Goal: Task Accomplishment & Management: Manage account settings

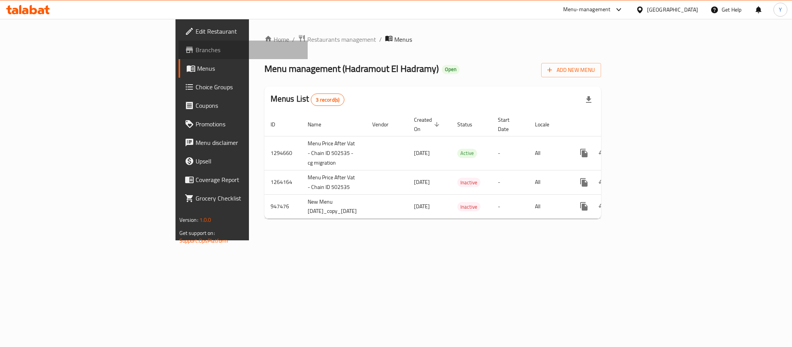
click at [196, 45] on span "Branches" at bounding box center [249, 49] width 106 height 9
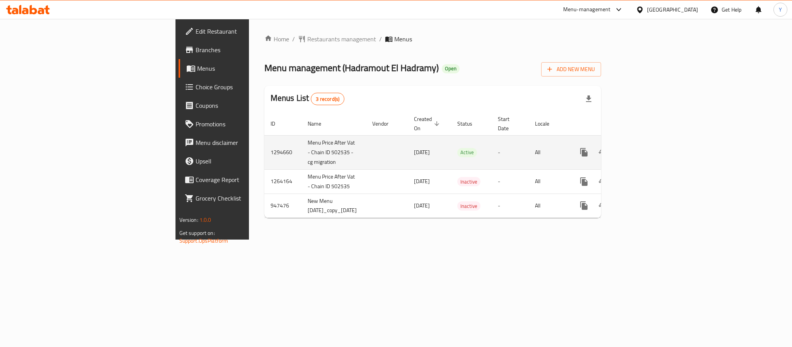
click at [649, 143] on link "enhanced table" at bounding box center [639, 152] width 19 height 19
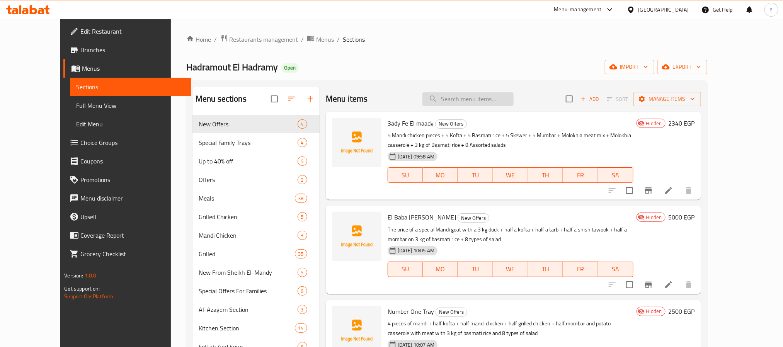
click at [494, 95] on input "search" at bounding box center [467, 99] width 91 height 14
paste input "3ady Fe El maady"
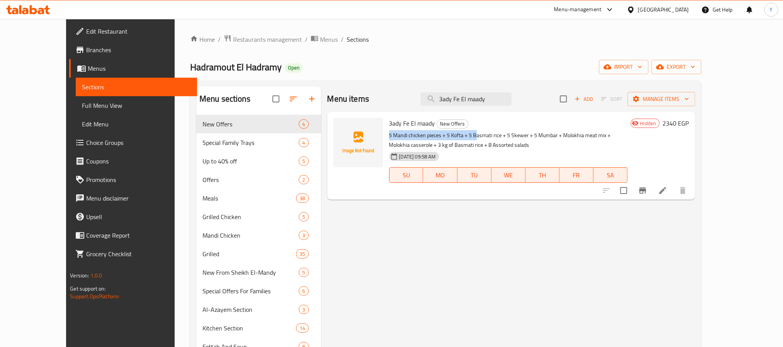
drag, startPoint x: 373, startPoint y: 136, endPoint x: 458, endPoint y: 137, distance: 85.4
click at [458, 137] on p "5 Mandi chicken pieces + 5 Kofta + 5 Basmati rice + 5 Skewer + 5 Mumbar + Molok…" at bounding box center [508, 140] width 238 height 19
click at [521, 152] on div "14-10-2025 09:58 AM SU MO TU WE TH FR SA" at bounding box center [508, 170] width 245 height 42
click at [470, 138] on p "5 Mandi chicken pieces + 5 Kofta + 5 Basmati rice + 5 Skewer + 5 Mumbar + Molok…" at bounding box center [508, 140] width 238 height 19
drag, startPoint x: 470, startPoint y: 138, endPoint x: 479, endPoint y: 140, distance: 9.3
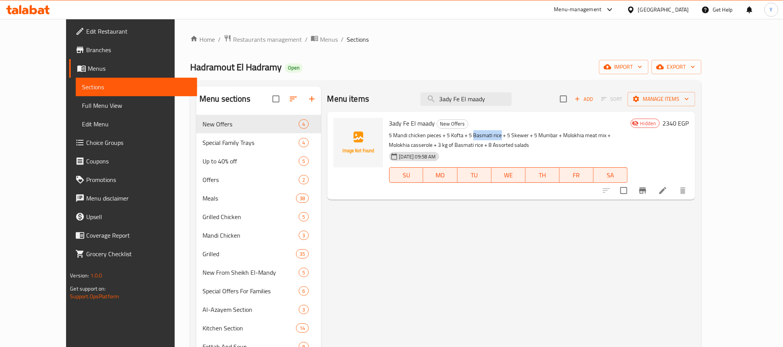
click at [479, 140] on p "5 Mandi chicken pieces + 5 Kofta + 5 Basmati rice + 5 Skewer + 5 Mumbar + Molok…" at bounding box center [508, 140] width 238 height 19
copy p "Basmati rice"
click at [511, 92] on input "3ady Fe El maady" at bounding box center [466, 99] width 91 height 14
paste input "Basmati rice"
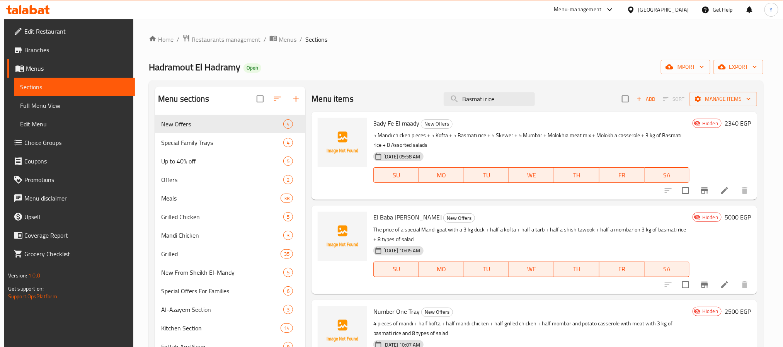
click at [534, 136] on p "5 Mandi chicken pieces + 5 Kofta + 5 Basmati rice + 5 Skewer + 5 Mumbar + Molok…" at bounding box center [531, 140] width 316 height 19
copy p "Mumbar"
click at [504, 93] on input "Basmati rice" at bounding box center [489, 99] width 91 height 14
paste input "Mumbar"
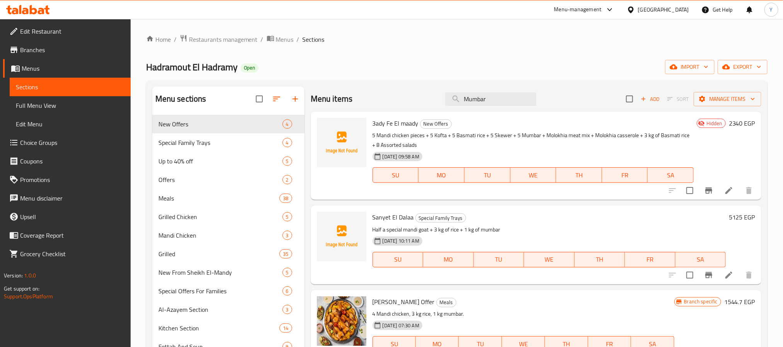
click at [554, 137] on p "5 Mandi chicken pieces + 5 Kofta + 5 Basmati rice + 5 Skewer + 5 Mumbar + Molok…" at bounding box center [533, 140] width 321 height 19
drag, startPoint x: 554, startPoint y: 137, endPoint x: 581, endPoint y: 136, distance: 26.7
click at [581, 136] on p "5 Mandi chicken pieces + 5 Kofta + 5 Basmati rice + 5 Skewer + 5 Mumbar + Molok…" at bounding box center [533, 140] width 321 height 19
copy p "Molokhia meat mix"
click at [491, 99] on input "Mumbar" at bounding box center [490, 99] width 91 height 14
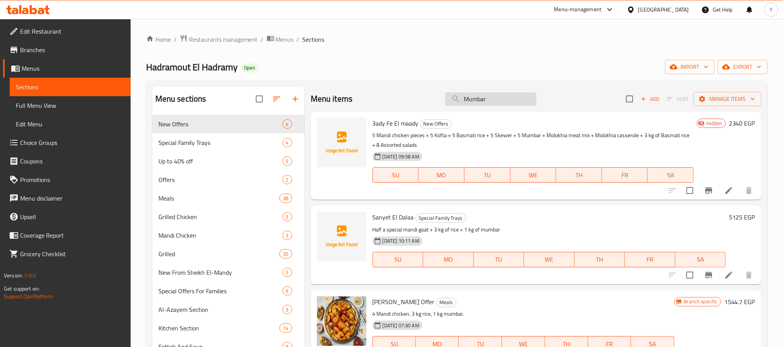
paste input "olokhia meat mix"
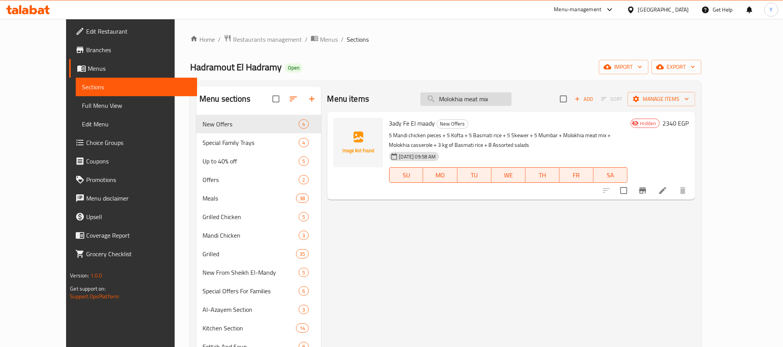
click at [505, 101] on input "Molokhia meat mix" at bounding box center [466, 99] width 91 height 14
click at [479, 97] on input "Molokhia meat" at bounding box center [466, 99] width 91 height 14
click at [512, 104] on input "Molokhia meat" at bounding box center [466, 99] width 91 height 14
click at [495, 103] on input "Molokhia meat" at bounding box center [466, 99] width 91 height 14
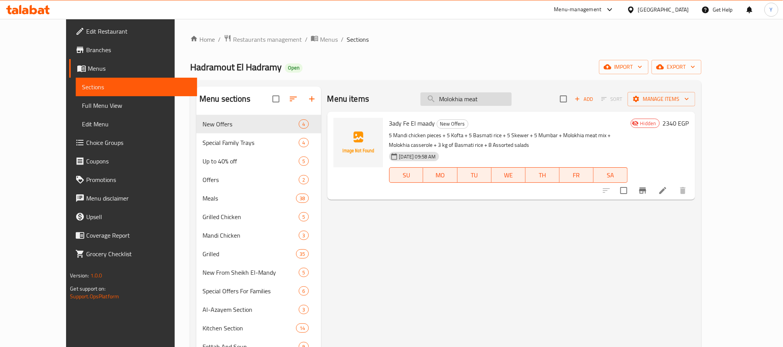
click at [495, 103] on input "Molokhia meat" at bounding box center [466, 99] width 91 height 14
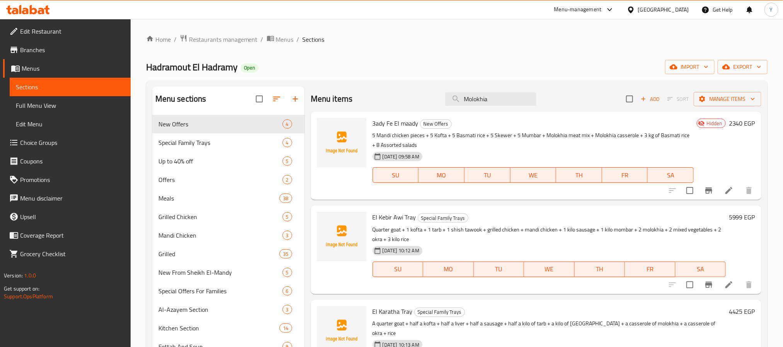
click at [603, 138] on p "5 Mandi chicken pieces + 5 Kofta + 5 Basmati rice + 5 Skewer + 5 Mumbar + Molok…" at bounding box center [533, 140] width 321 height 19
drag, startPoint x: 603, startPoint y: 138, endPoint x: 624, endPoint y: 138, distance: 20.9
click at [624, 138] on p "5 Mandi chicken pieces + 5 Kofta + 5 Basmati rice + 5 Skewer + 5 Mumbar + Molok…" at bounding box center [533, 140] width 321 height 19
copy p "Molokhia casserole"
click at [661, 134] on p "5 Mandi chicken pieces + 5 Kofta + 5 Basmati rice + 5 Skewer + 5 Mumbar + Molok…" at bounding box center [533, 140] width 321 height 19
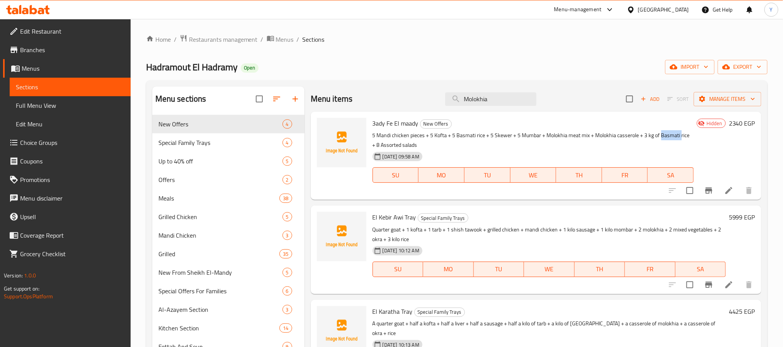
click at [661, 134] on p "5 Mandi chicken pieces + 5 Kofta + 5 Basmati rice + 5 Skewer + 5 Mumbar + Molok…" at bounding box center [533, 140] width 321 height 19
click at [407, 144] on p "5 Mandi chicken pieces + 5 Kofta + 5 Basmati rice + 5 Skewer + 5 Mumbar + Molok…" at bounding box center [533, 140] width 321 height 19
click at [397, 144] on p "5 Mandi chicken pieces + 5 Kofta + 5 Basmati rice + 5 Skewer + 5 Mumbar + Molok…" at bounding box center [533, 140] width 321 height 19
drag, startPoint x: 397, startPoint y: 144, endPoint x: 387, endPoint y: 145, distance: 10.1
click at [387, 145] on p "5 Mandi chicken pieces + 5 Kofta + 5 Basmati rice + 5 Skewer + 5 Mumbar + Molok…" at bounding box center [533, 140] width 321 height 19
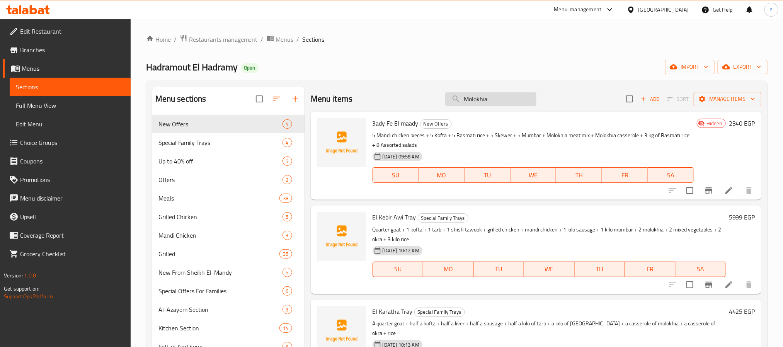
click at [476, 102] on input "Molokhia" at bounding box center [490, 99] width 91 height 14
paste input "El Baba Wassel"
type input "El Baba Wassel"
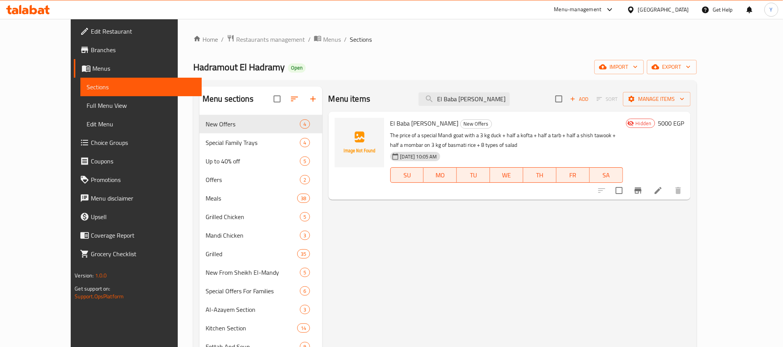
click at [390, 134] on p "The price of a special Mandi goat with a 3 kg duck + half a kofta + half a tarb…" at bounding box center [506, 140] width 233 height 19
drag, startPoint x: 374, startPoint y: 134, endPoint x: 478, endPoint y: 133, distance: 104.4
click at [478, 133] on p "The price of a special Mandi goat with a 3 kg duck + half a kofta + half a tarb…" at bounding box center [506, 140] width 233 height 19
click at [193, 68] on span "Hadramout El Hadramy" at bounding box center [239, 66] width 92 height 17
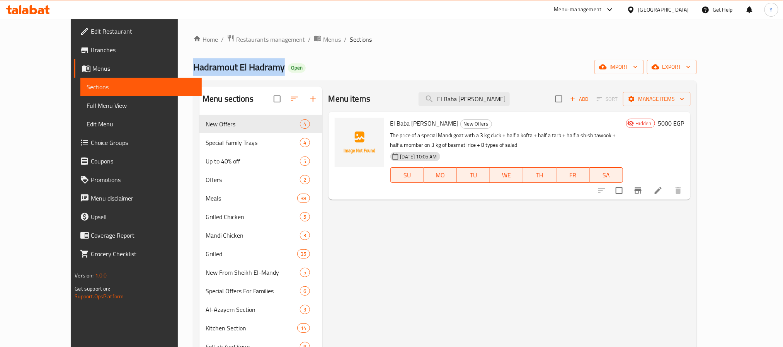
click at [193, 68] on span "Hadramout El Hadramy" at bounding box center [239, 66] width 92 height 17
copy span "Hadramout El Hadramy"
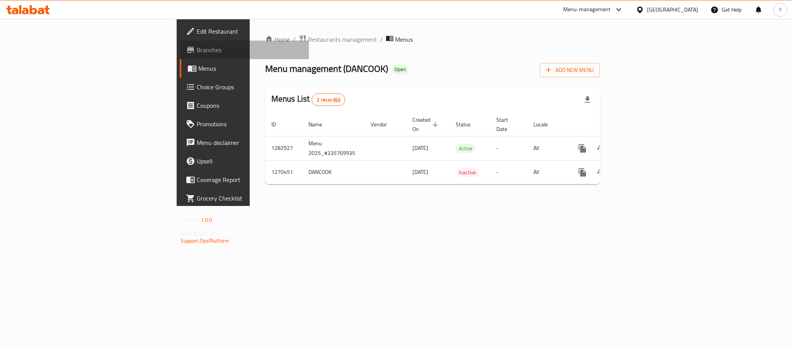
drag, startPoint x: 60, startPoint y: 50, endPoint x: 61, endPoint y: 63, distance: 12.9
click at [197, 50] on span "Branches" at bounding box center [250, 49] width 106 height 9
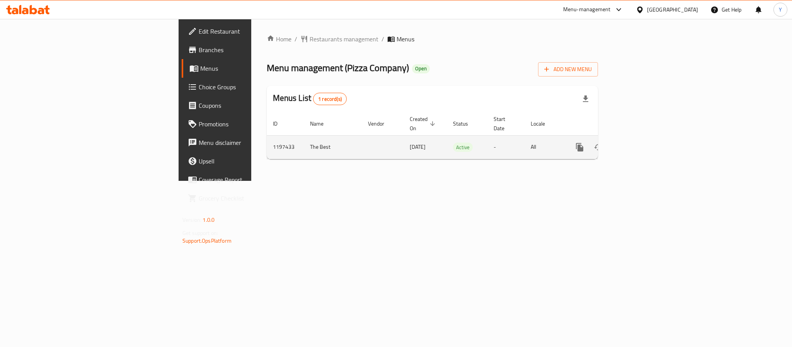
click at [639, 144] on icon "enhanced table" at bounding box center [635, 147] width 7 height 7
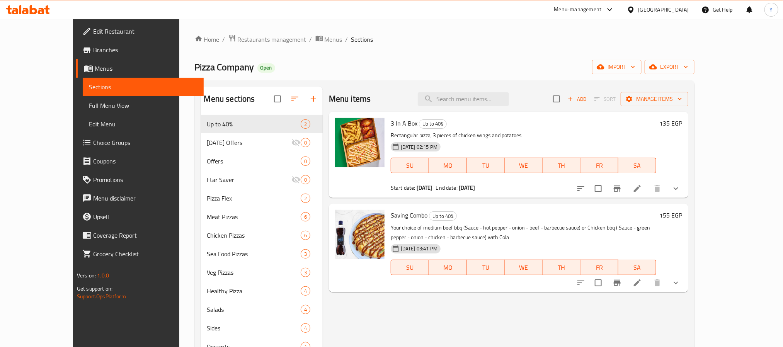
click at [616, 135] on p "Rectangular pizza, 3 pieces of chicken wings and potatoes" at bounding box center [524, 136] width 266 height 10
click at [506, 99] on input "search" at bounding box center [463, 99] width 91 height 14
paste input "Chicken ranch"
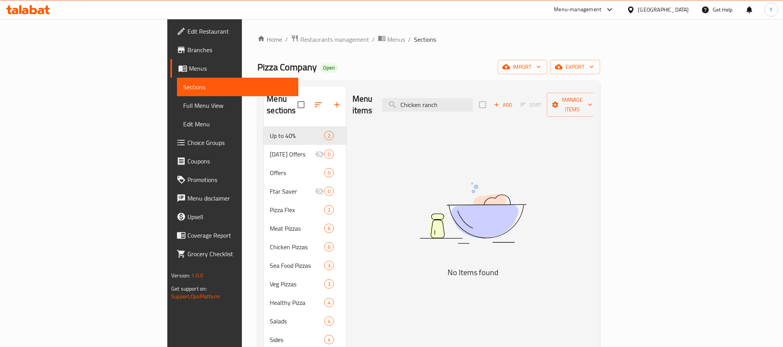
click at [428, 102] on div "Menu items Chicken ranch Add Sort Manage items" at bounding box center [474, 105] width 242 height 37
click at [473, 98] on input "Chicken ranch" at bounding box center [427, 105] width 91 height 14
click at [473, 101] on input "Chicken ranch" at bounding box center [427, 105] width 91 height 14
click at [473, 102] on input "Chicken ranch" at bounding box center [427, 105] width 91 height 14
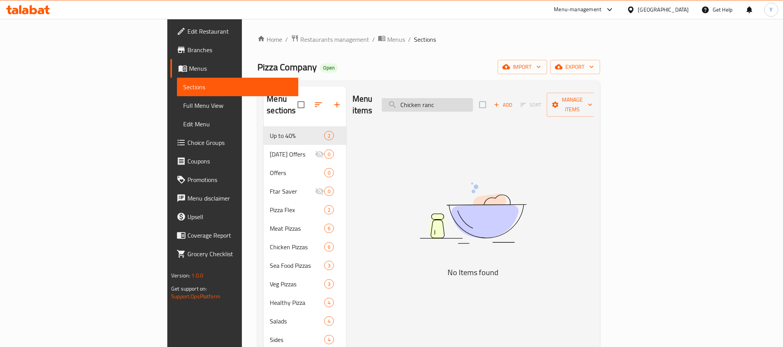
drag, startPoint x: 464, startPoint y: 100, endPoint x: 453, endPoint y: 101, distance: 11.7
click at [453, 101] on input "Chicken ranc" at bounding box center [427, 105] width 91 height 14
click at [473, 98] on input "Chicken ranc" at bounding box center [427, 105] width 91 height 14
click at [473, 100] on input "Chicken ranc" at bounding box center [427, 105] width 91 height 14
click at [473, 101] on input "Chicken ranc" at bounding box center [427, 105] width 91 height 14
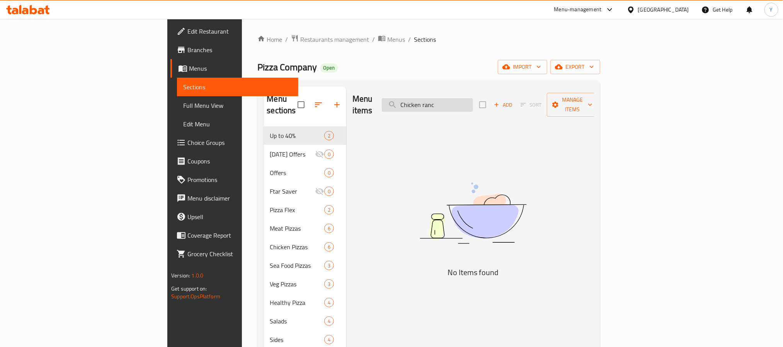
click at [473, 101] on input "Chicken ranc" at bounding box center [427, 105] width 91 height 14
paste input "h"
click at [469, 100] on input "Chicken ranch" at bounding box center [427, 105] width 91 height 14
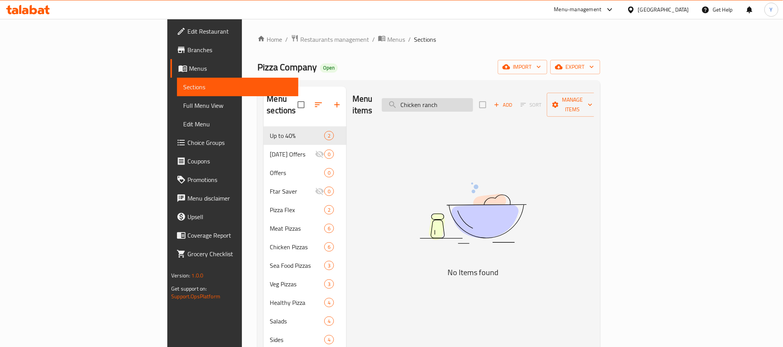
click at [469, 100] on input "Chicken ranch" at bounding box center [427, 105] width 91 height 14
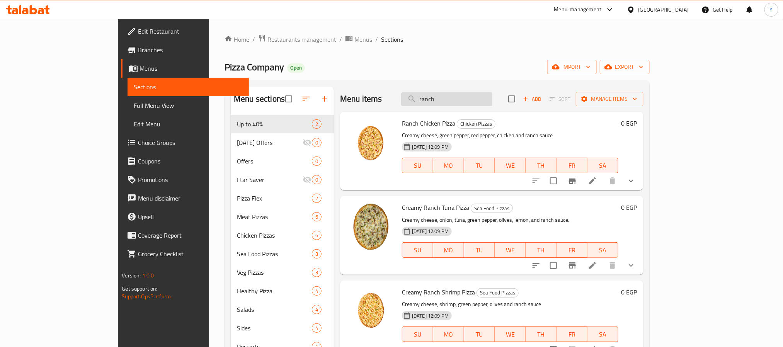
click at [492, 102] on input "ranch" at bounding box center [446, 99] width 91 height 14
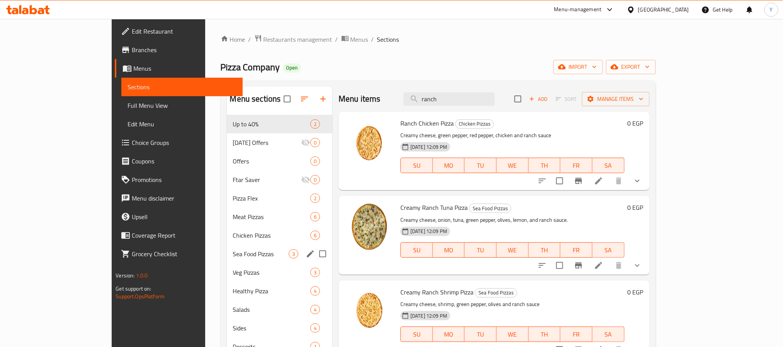
click at [227, 246] on div "Sea Food Pizzas 3" at bounding box center [280, 254] width 106 height 19
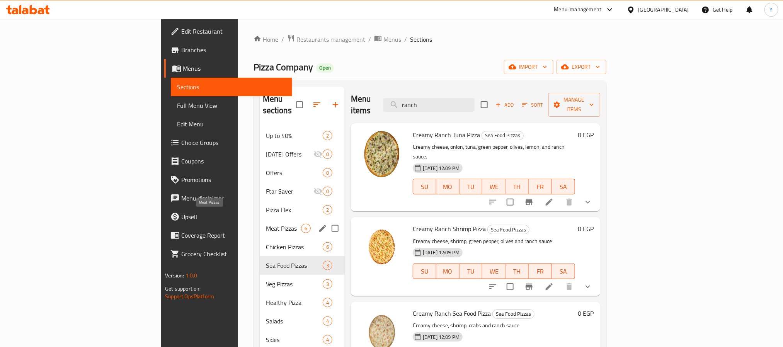
click at [266, 224] on span "Meat Pizzas" at bounding box center [283, 228] width 35 height 9
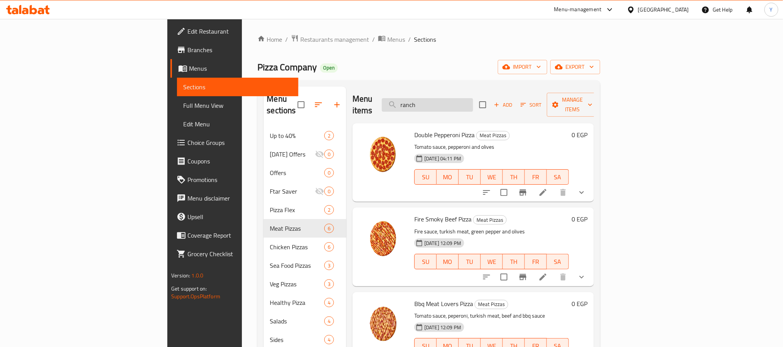
click at [473, 101] on input "ranch" at bounding box center [427, 105] width 91 height 14
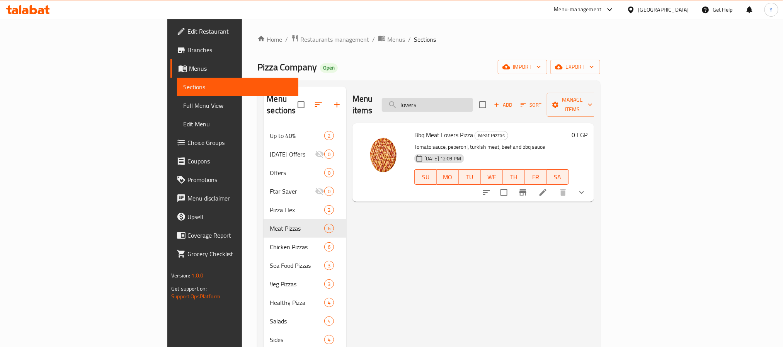
click at [473, 100] on input "lovers" at bounding box center [427, 105] width 91 height 14
type input "c"
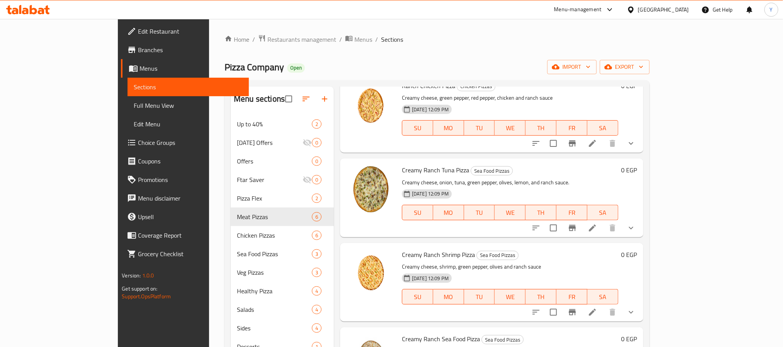
scroll to position [58, 0]
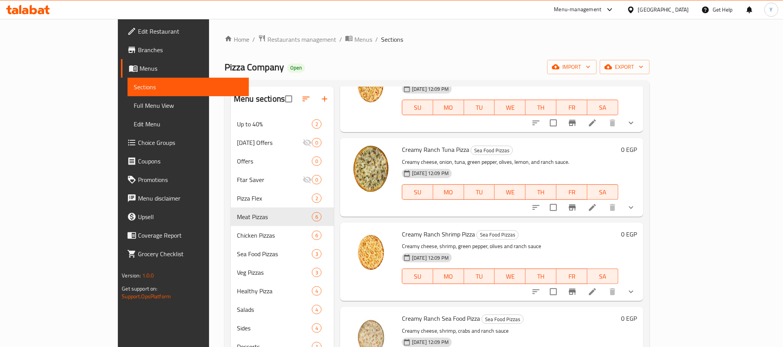
type input "ranch"
click at [402, 148] on span "Creamy Ranch Tuna Pizza" at bounding box center [435, 150] width 67 height 12
copy h6 "Creamy Ranch Tuna Pizza"
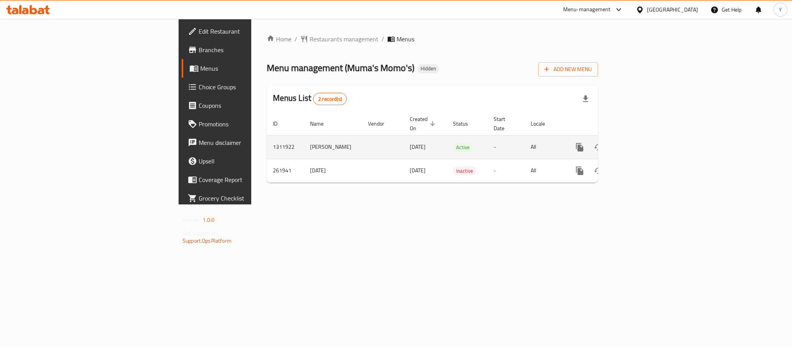
click at [404, 138] on td "15/09/2025" at bounding box center [425, 147] width 43 height 24
click at [304, 144] on td "ياسين" at bounding box center [333, 147] width 58 height 24
click at [304, 143] on td "ياسين" at bounding box center [333, 147] width 58 height 24
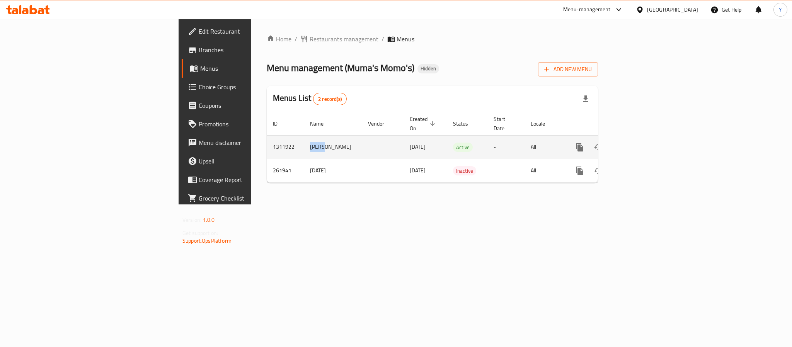
click at [304, 143] on td "ياسين" at bounding box center [333, 147] width 58 height 24
click at [640, 143] on icon "enhanced table" at bounding box center [635, 147] width 9 height 9
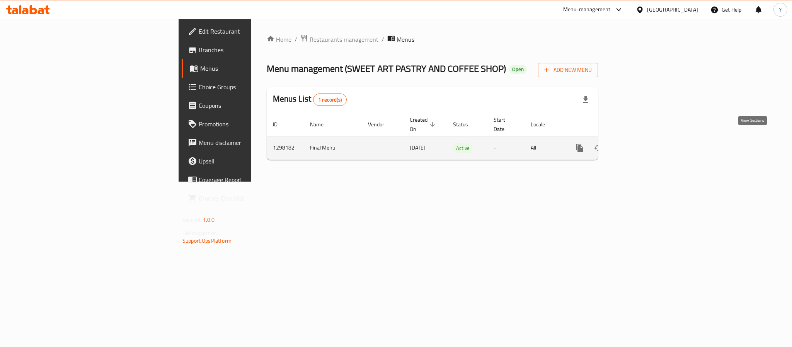
click at [640, 143] on icon "enhanced table" at bounding box center [635, 147] width 9 height 9
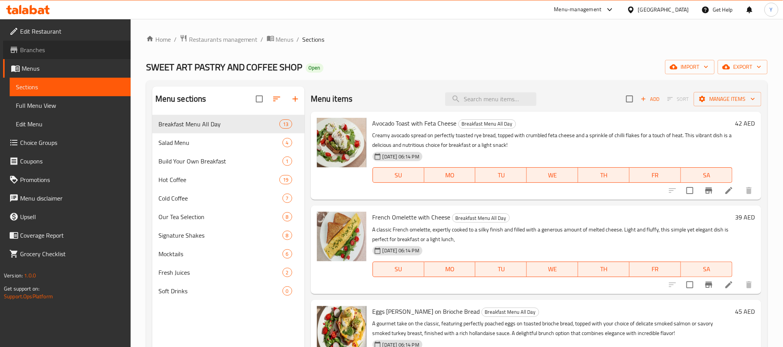
click at [59, 53] on span "Branches" at bounding box center [72, 49] width 104 height 9
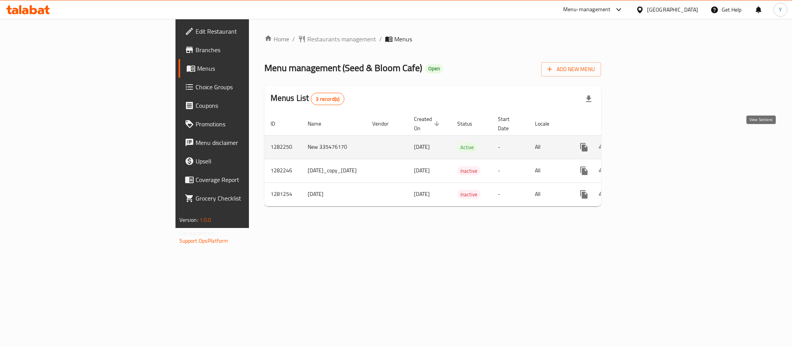
click at [644, 143] on icon "enhanced table" at bounding box center [639, 147] width 9 height 9
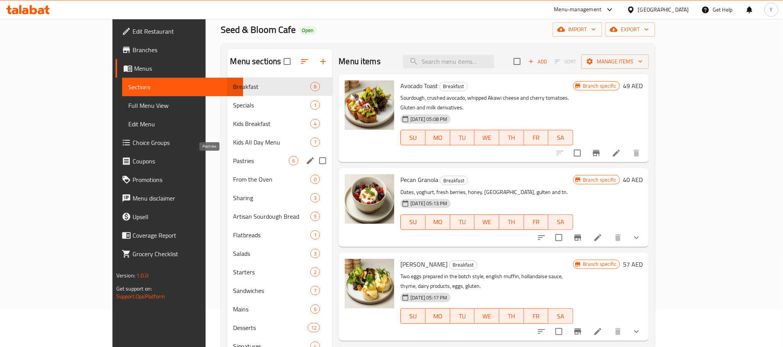
scroll to position [58, 0]
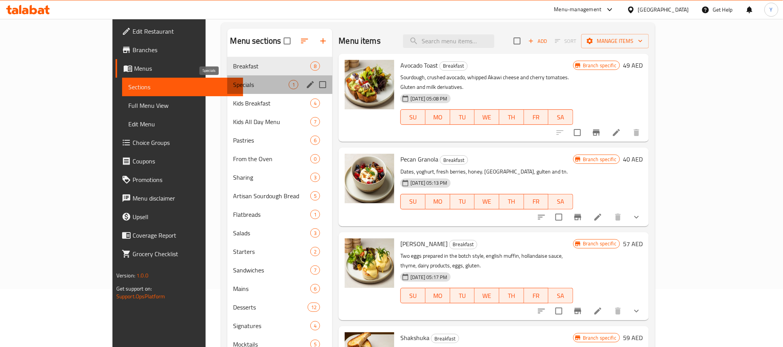
click at [233, 87] on span "Specials" at bounding box center [261, 84] width 56 height 9
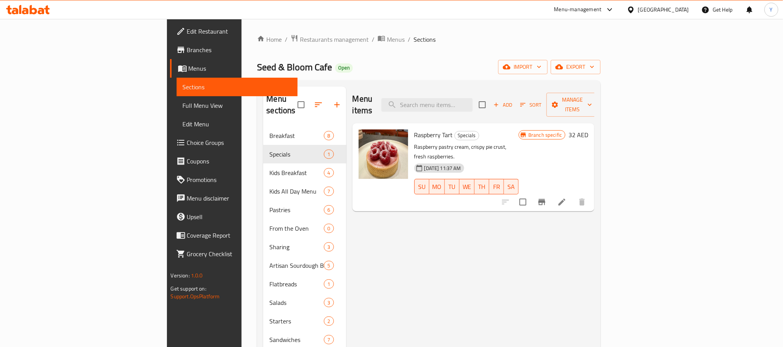
click at [414, 129] on span "Raspberry Tart" at bounding box center [433, 135] width 39 height 12
click at [187, 34] on span "Edit Restaurant" at bounding box center [239, 31] width 104 height 9
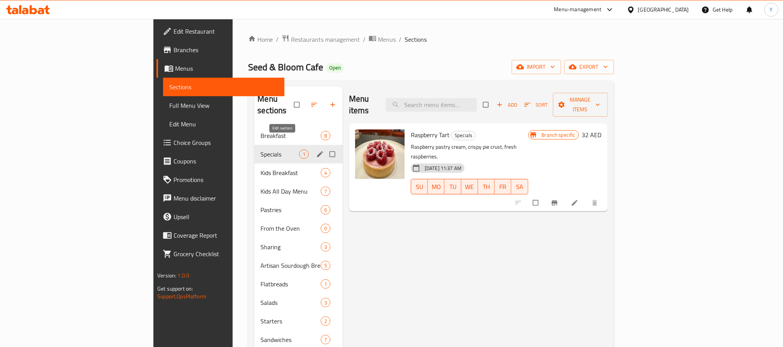
click at [317, 151] on icon "edit" at bounding box center [320, 154] width 6 height 6
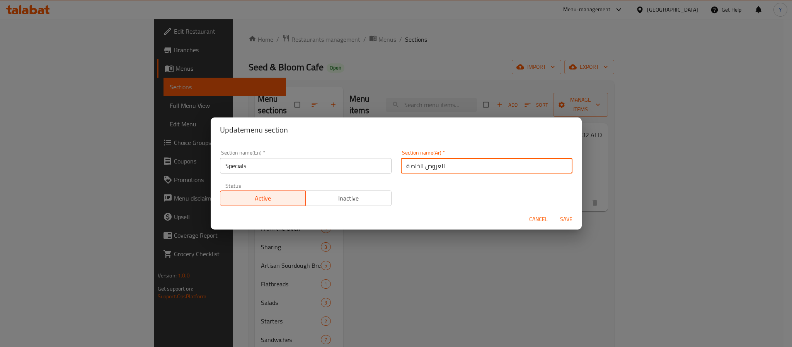
click at [446, 162] on input "العروض الخاصة" at bounding box center [487, 165] width 172 height 15
click at [543, 235] on div "Update menu section Section name(En)   * Specials Section name(En) * Section na…" at bounding box center [396, 173] width 792 height 347
click at [536, 223] on span "Cancel" at bounding box center [538, 220] width 19 height 10
